Goal: Task Accomplishment & Management: Use online tool/utility

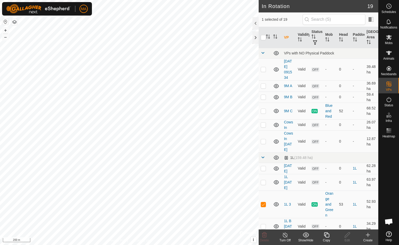
checkbox input "false"
checkbox input "true"
click at [369, 236] on icon at bounding box center [368, 234] width 6 height 6
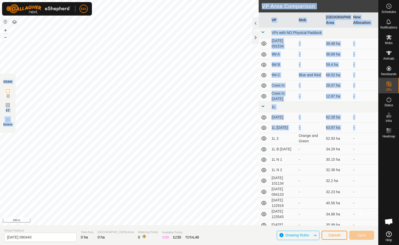
click at [200, 149] on div "Privacy Policy Contact Us 1L B [DATE] Status: OFF Type: Inclusion Zone + – ⇧ i …" at bounding box center [189, 122] width 378 height 245
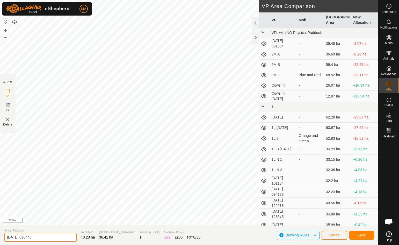
drag, startPoint x: 44, startPoint y: 240, endPoint x: -49, endPoint y: 233, distance: 93.0
click at [0, 233] on html "MA Schedules Notifications Mobs Animals Neckbands VPs Status Infra Heatmap Help…" at bounding box center [199, 122] width 399 height 245
type input "[DATE]"
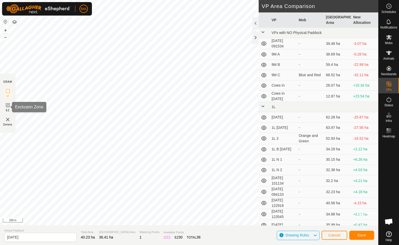
click at [8, 107] on icon at bounding box center [8, 105] width 6 height 6
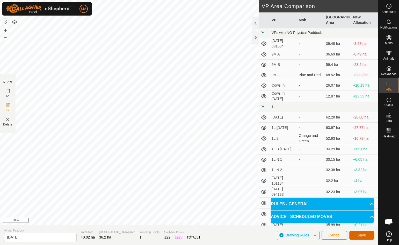
click at [362, 233] on span "Save" at bounding box center [361, 235] width 9 height 4
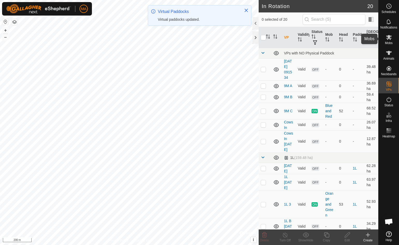
click at [394, 37] on div "Mobs" at bounding box center [389, 39] width 20 height 16
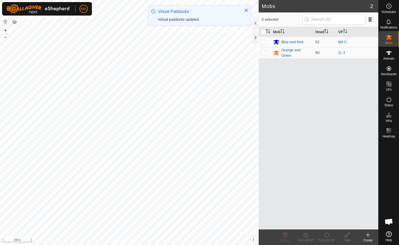
click at [265, 54] on p-checkbox at bounding box center [263, 52] width 5 height 4
checkbox input "true"
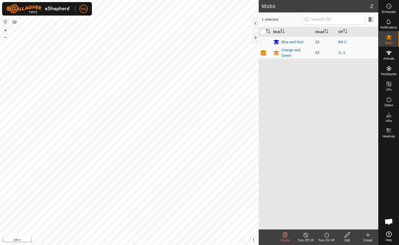
click at [327, 235] on icon at bounding box center [326, 234] width 6 height 6
click at [330, 224] on link "Now" at bounding box center [341, 223] width 51 height 10
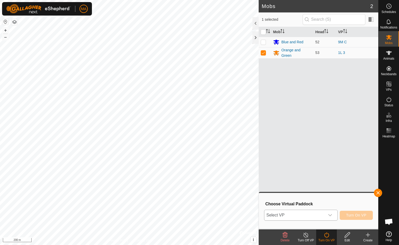
click at [307, 214] on span "Select VP" at bounding box center [294, 215] width 61 height 10
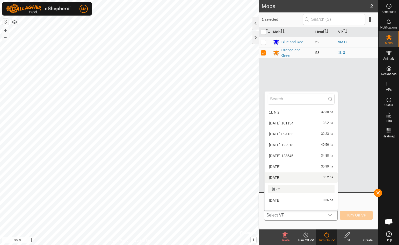
scroll to position [149, 0]
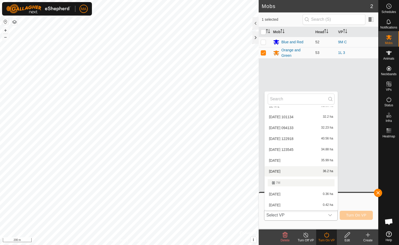
click at [284, 174] on li "[DATE] 36.2 ha" at bounding box center [301, 171] width 73 height 10
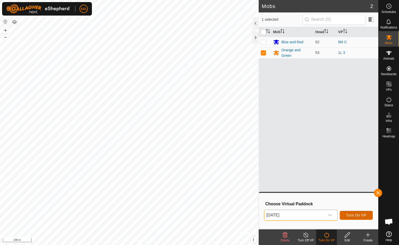
click at [357, 214] on span "Turn On VP" at bounding box center [356, 215] width 20 height 4
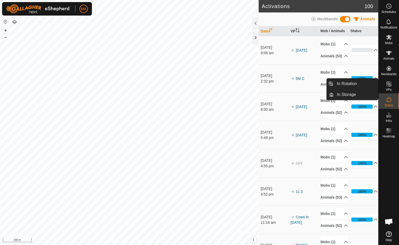
click at [389, 88] on span "VPs" at bounding box center [389, 89] width 6 height 3
click at [389, 85] on icon at bounding box center [389, 84] width 5 height 5
click at [350, 84] on link "In Rotation" at bounding box center [356, 83] width 44 height 10
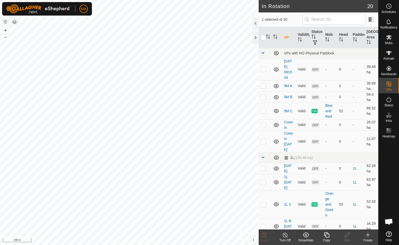
click at [368, 238] on div "Create" at bounding box center [368, 240] width 21 height 5
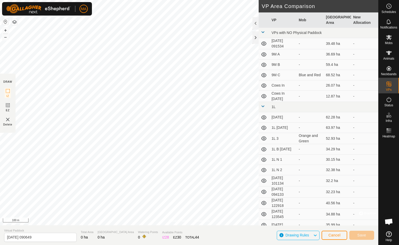
click at [186, 0] on html "MA Schedules Notifications Mobs Animals Neckbands VPs Status Infra Heatmap Help…" at bounding box center [199, 122] width 399 height 245
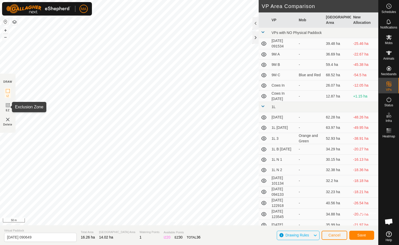
click at [6, 105] on icon at bounding box center [8, 105] width 6 height 6
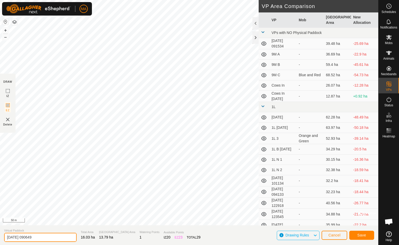
drag, startPoint x: 44, startPoint y: 236, endPoint x: -33, endPoint y: 236, distance: 76.1
click at [0, 236] on html "MA Schedules Notifications Mobs Animals Neckbands VPs Status Infra Heatmap Help…" at bounding box center [199, 122] width 399 height 245
type input "[DATE] 2"
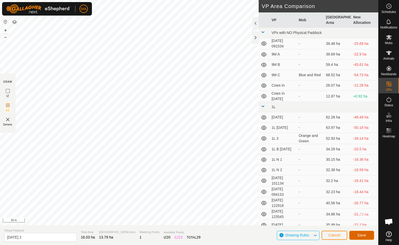
click at [363, 237] on button "Save" at bounding box center [361, 234] width 25 height 9
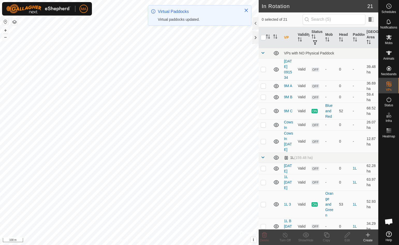
checkbox input "true"
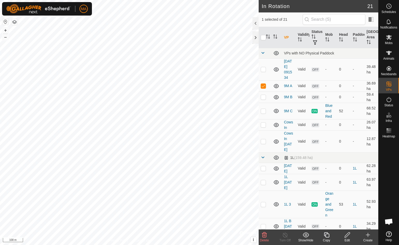
click at [326, 235] on icon at bounding box center [326, 234] width 5 height 5
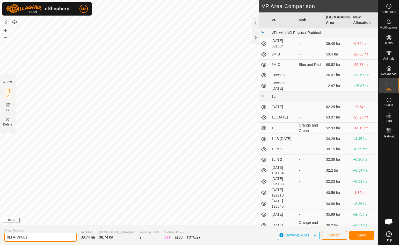
click at [43, 239] on input "9M A-VP001" at bounding box center [40, 237] width 73 height 9
type input "9M A-VP001 [DATE]"
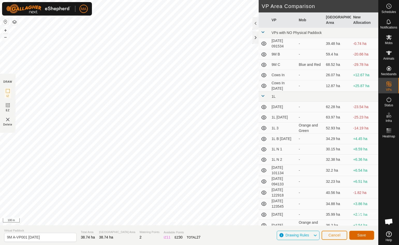
click at [364, 236] on span "Save" at bounding box center [361, 235] width 9 height 4
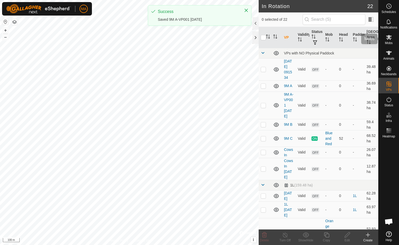
click at [389, 41] on span "Mobs" at bounding box center [389, 42] width 8 height 3
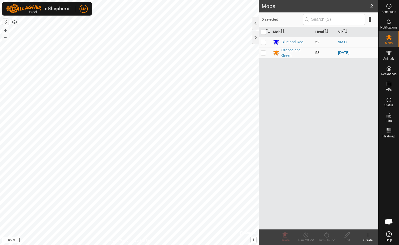
click at [265, 42] on p-checkbox at bounding box center [263, 42] width 5 height 4
checkbox input "true"
click at [326, 235] on icon at bounding box center [326, 234] width 6 height 6
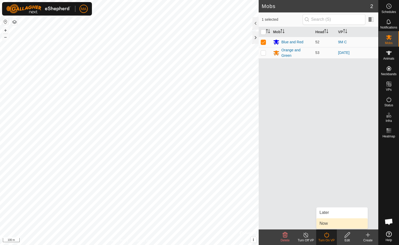
click at [329, 224] on link "Now" at bounding box center [341, 223] width 51 height 10
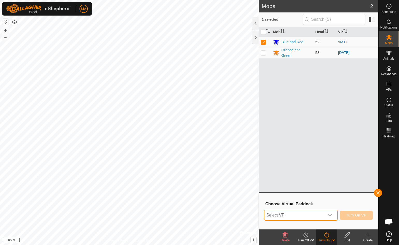
click at [318, 211] on span "Select VP" at bounding box center [294, 215] width 61 height 10
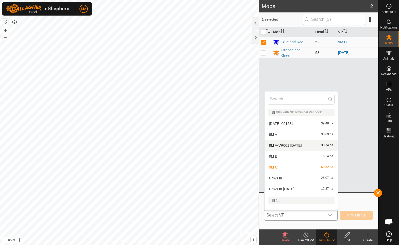
click at [288, 146] on li "9M A-VP001 [DATE] 38.74 ha" at bounding box center [301, 145] width 73 height 10
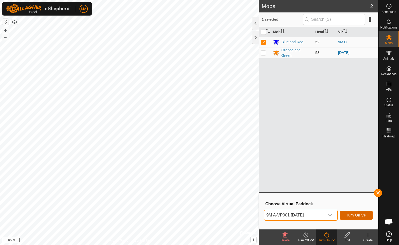
click at [348, 212] on button "Turn On VP" at bounding box center [356, 215] width 33 height 9
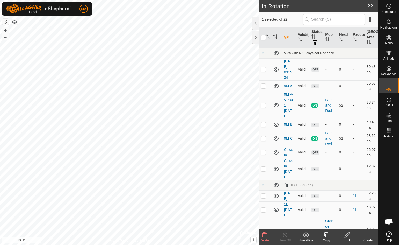
checkbox input "true"
checkbox input "false"
checkbox input "true"
checkbox input "false"
